Goal: Information Seeking & Learning: Find specific fact

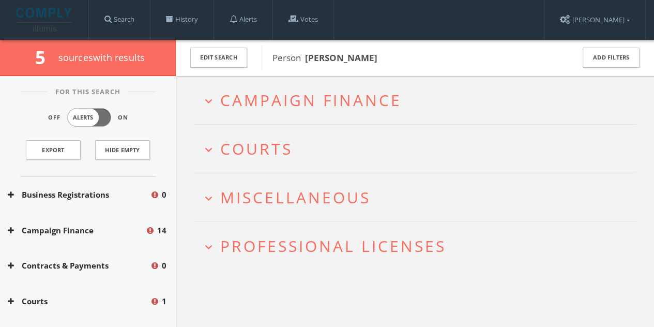
click at [266, 93] on span "Campaign Finance" at bounding box center [310, 99] width 181 height 21
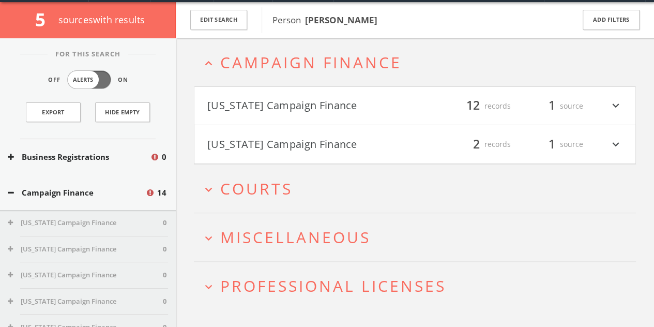
click at [265, 111] on button "[US_STATE] Campaign Finance" at bounding box center [311, 106] width 208 height 18
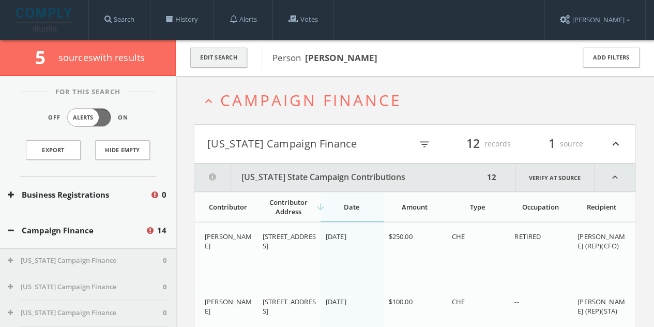
click at [219, 48] on button "Edit Search" at bounding box center [218, 58] width 57 height 20
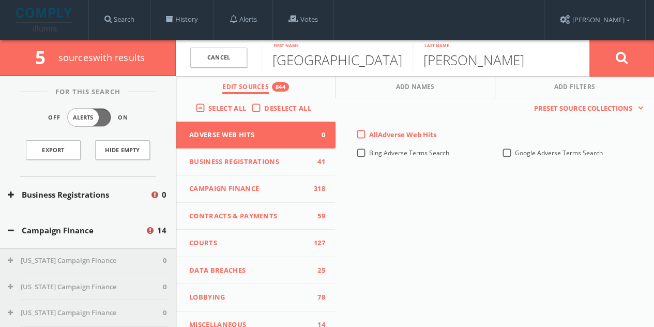
click at [320, 66] on input "[GEOGRAPHIC_DATA]" at bounding box center [336, 57] width 151 height 27
type input "[PERSON_NAME]"
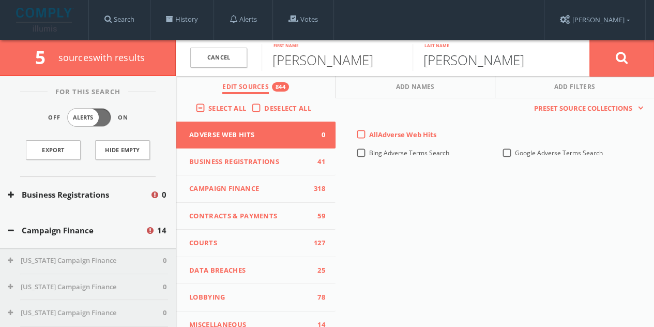
click at [589, 39] on button at bounding box center [621, 57] width 65 height 37
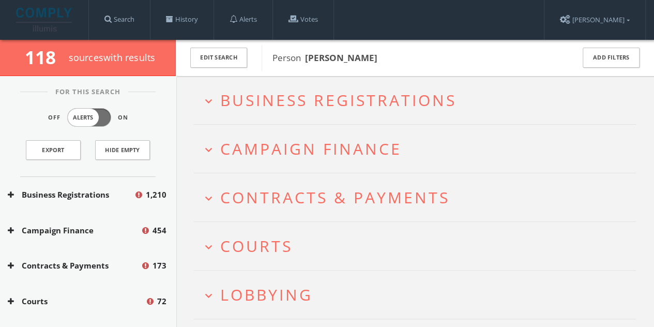
click at [319, 149] on span "Campaign Finance" at bounding box center [310, 148] width 181 height 21
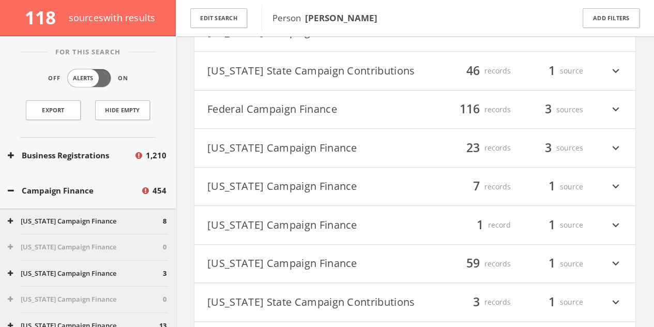
click at [287, 119] on h4 "Federal Campaign Finance filter_list 116 records 3 sources expand_more" at bounding box center [414, 109] width 441 height 38
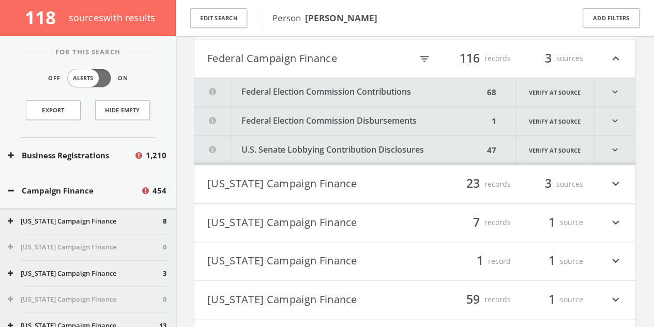
scroll to position [294, 0]
click at [285, 94] on button "Federal Election Commission Contributions" at bounding box center [338, 91] width 289 height 28
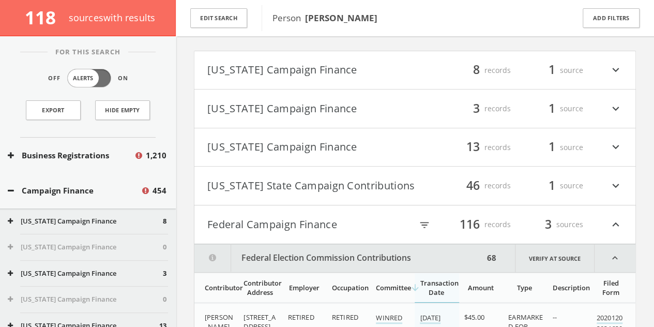
scroll to position [127, 0]
click at [286, 222] on button "Federal Campaign Finance" at bounding box center [309, 224] width 205 height 18
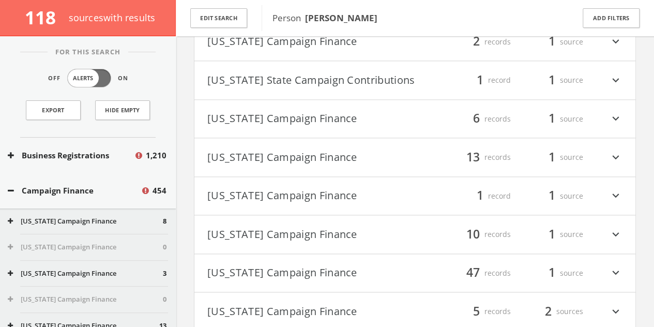
click at [277, 188] on button "[US_STATE] Campaign Finance" at bounding box center [311, 196] width 208 height 18
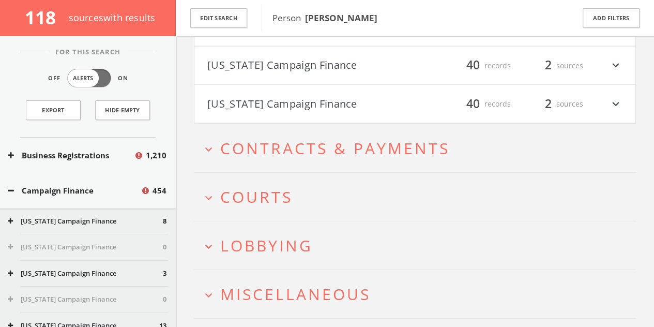
scroll to position [1183, 0]
